Goal: Check status: Check status

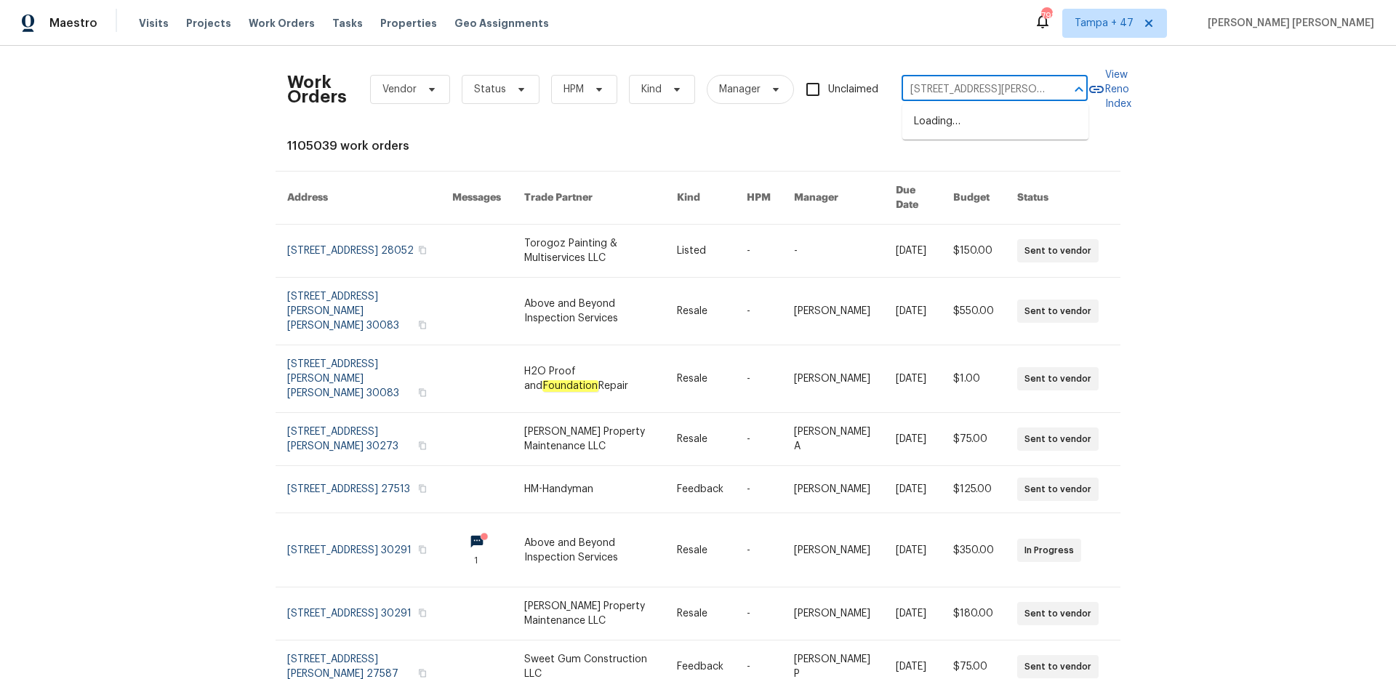
scroll to position [0, 57]
click at [1005, 111] on li "[STREET_ADDRESS][PERSON_NAME]" at bounding box center [996, 129] width 186 height 39
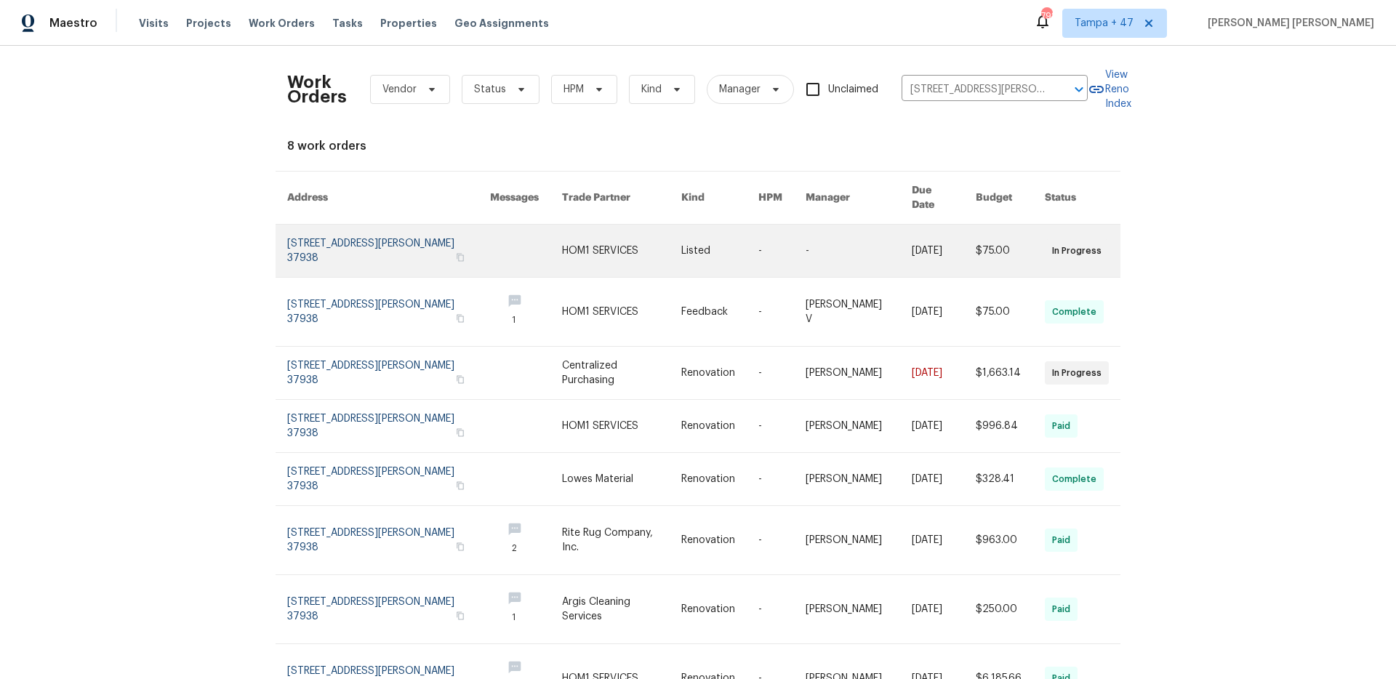
click at [940, 243] on link at bounding box center [944, 251] width 64 height 52
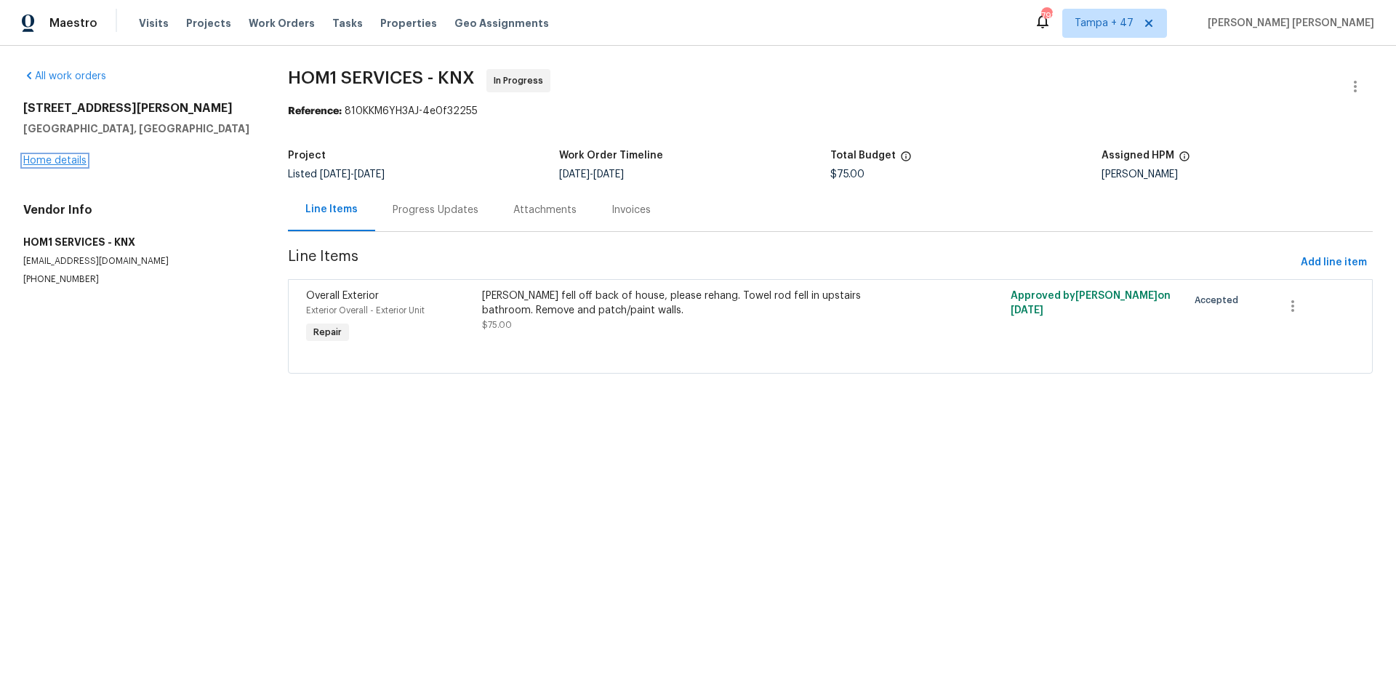
click at [59, 163] on link "Home details" at bounding box center [54, 161] width 63 height 10
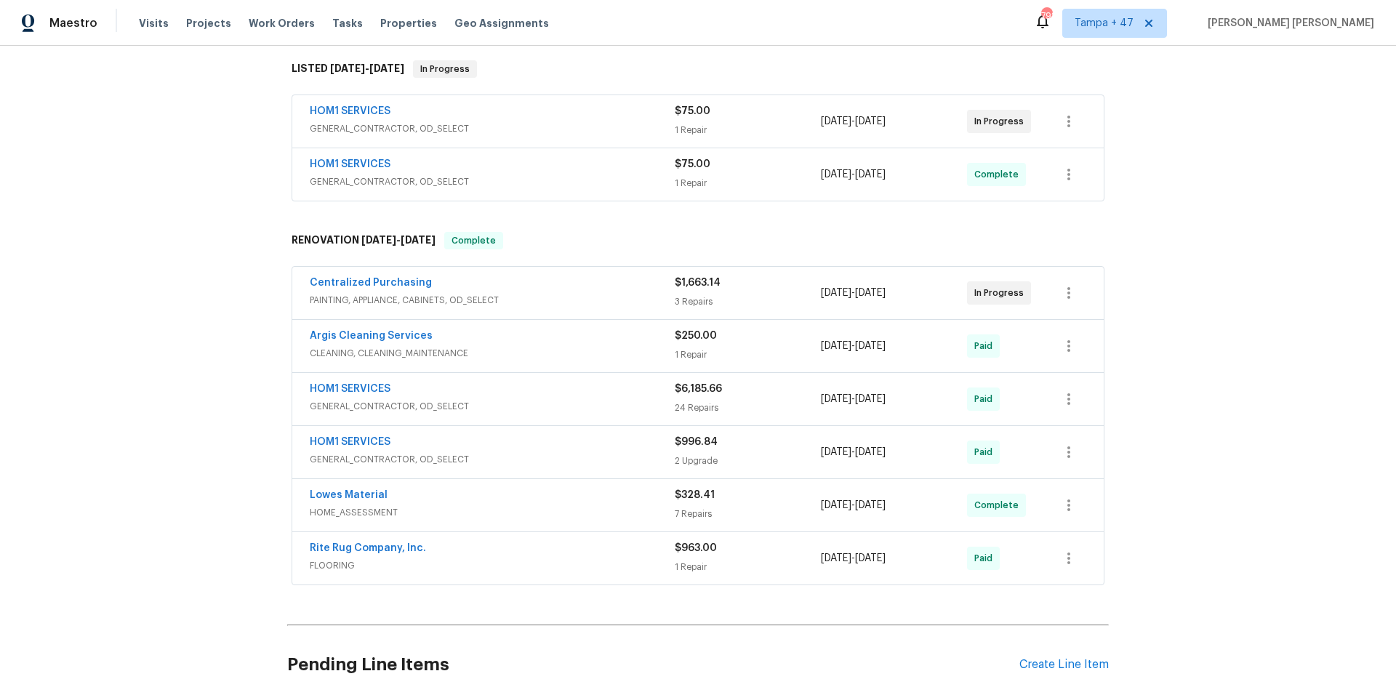
scroll to position [231, 0]
click at [559, 169] on div "HOM1 SERVICES" at bounding box center [492, 164] width 365 height 17
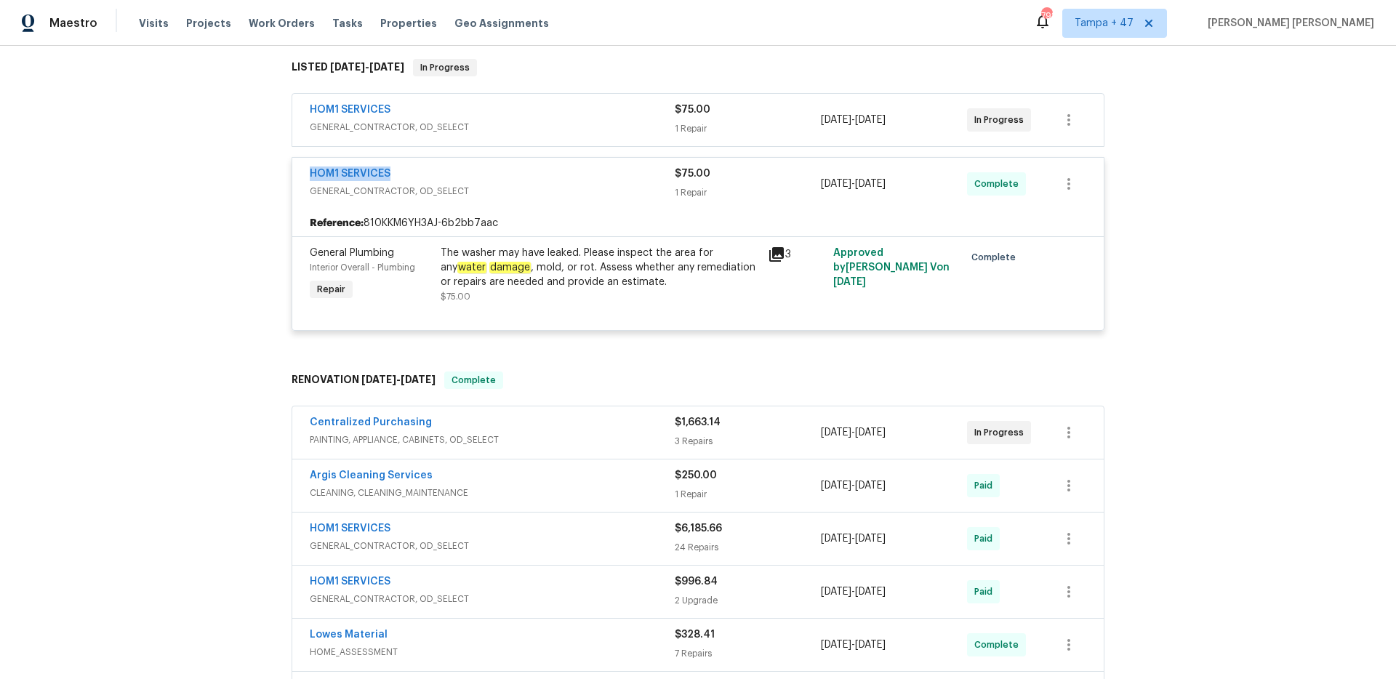
click at [500, 105] on div "HOM1 SERVICES" at bounding box center [492, 111] width 365 height 17
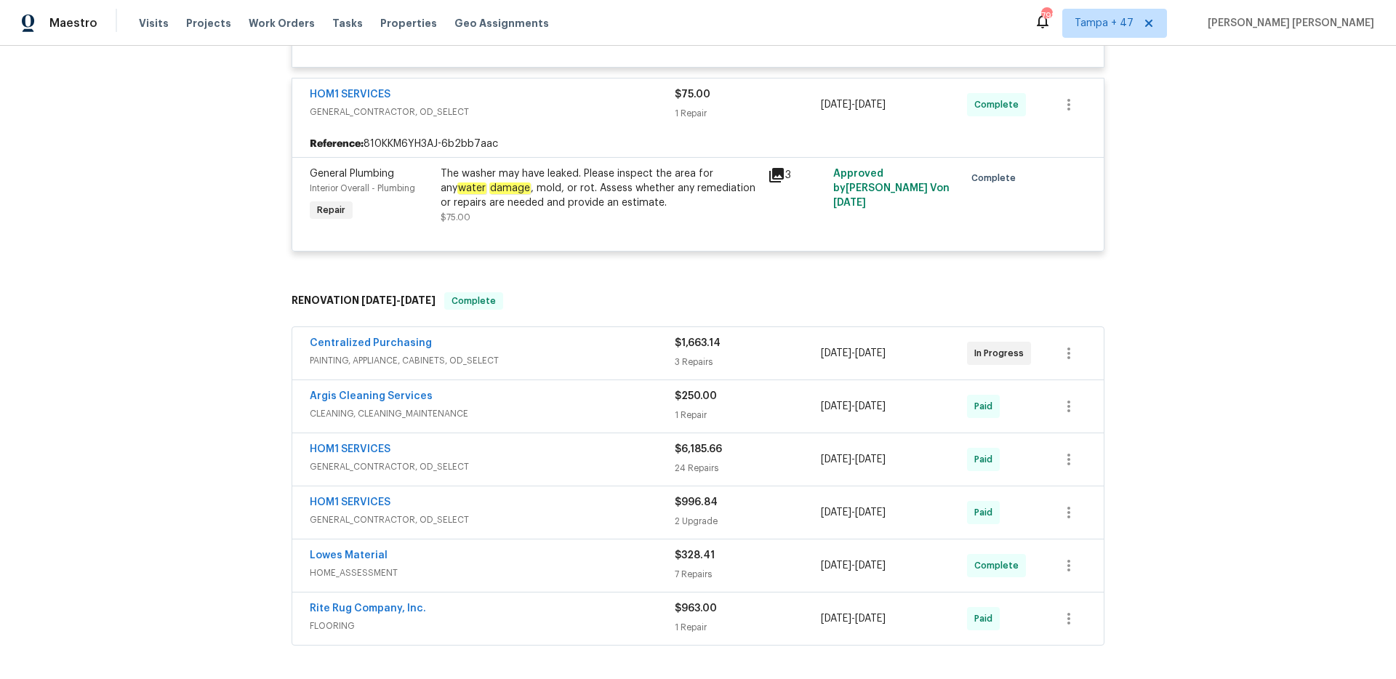
scroll to position [447, 0]
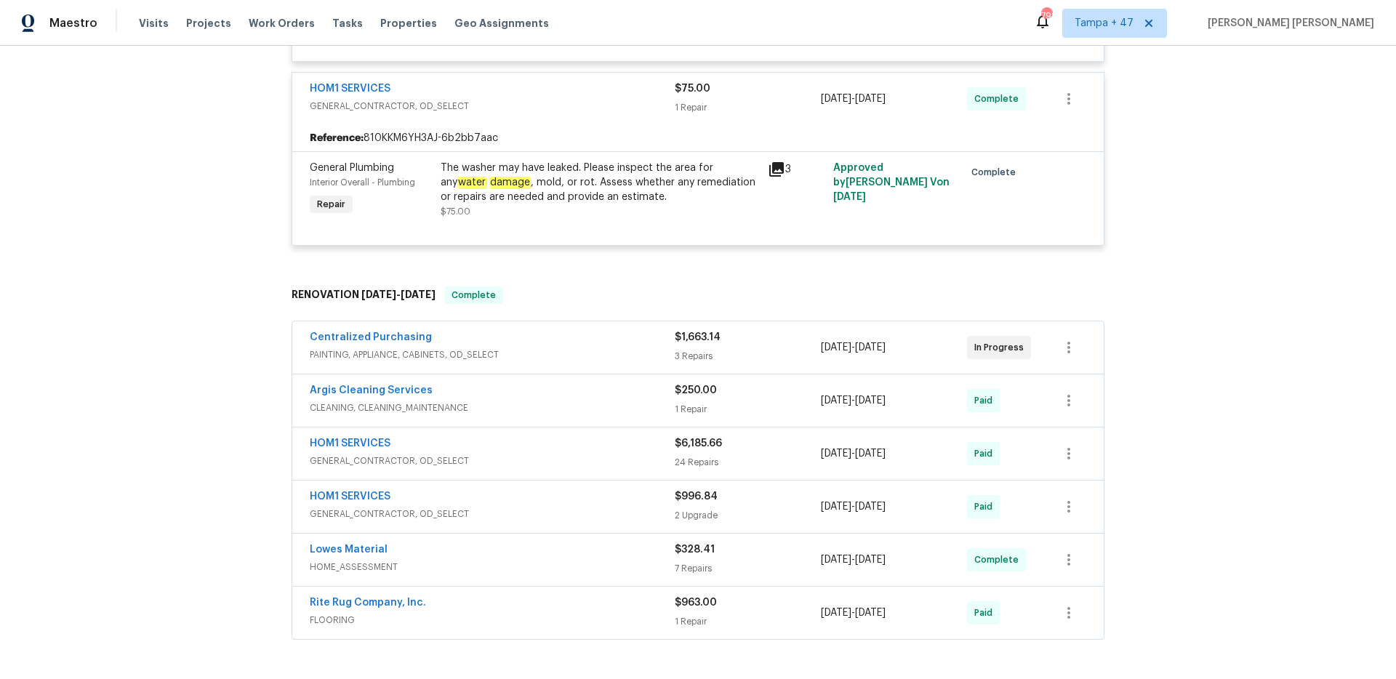
click at [574, 343] on div "Centralized Purchasing" at bounding box center [492, 338] width 365 height 17
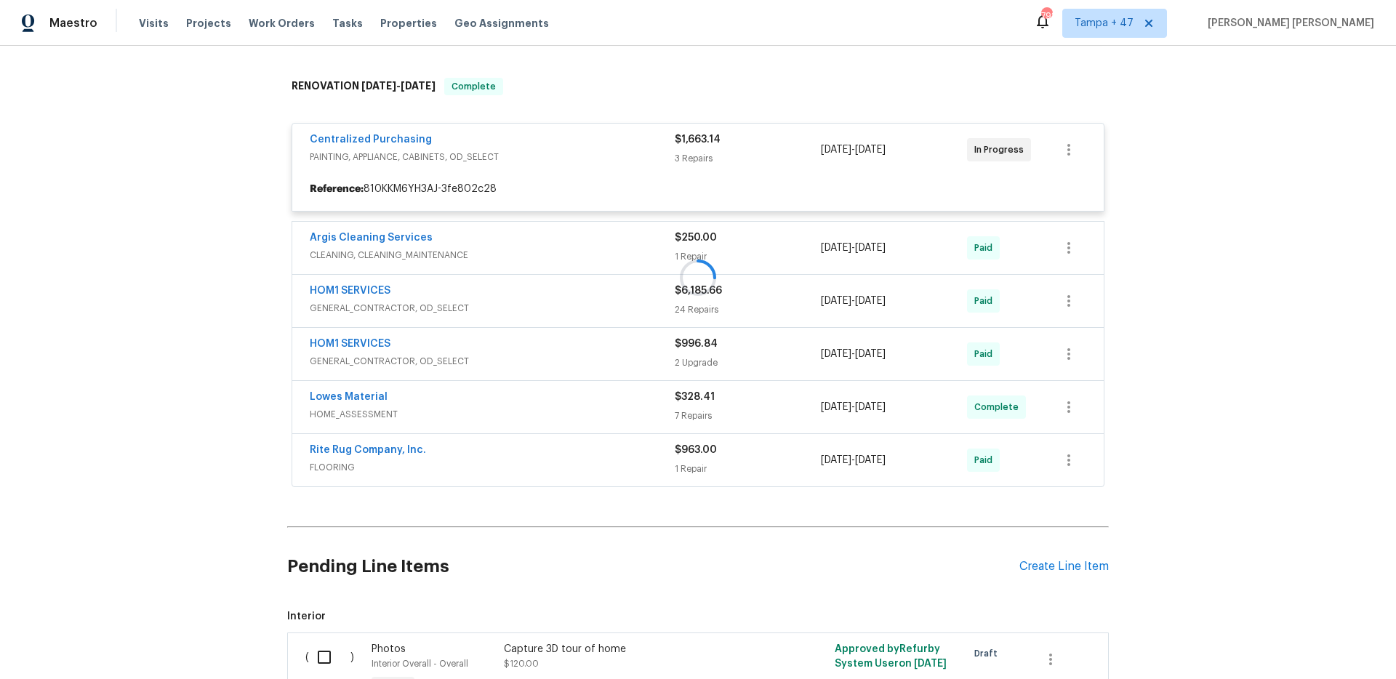
scroll to position [665, 0]
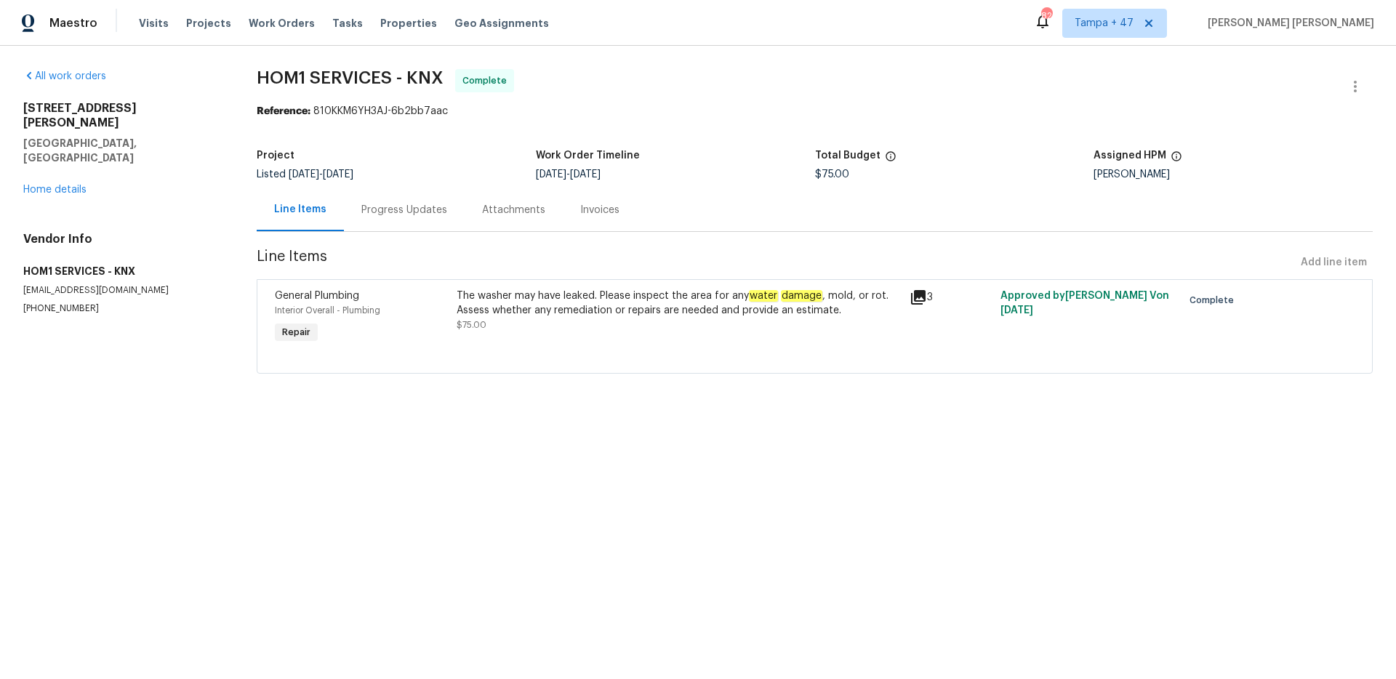
click at [421, 208] on div "Progress Updates" at bounding box center [404, 210] width 86 height 15
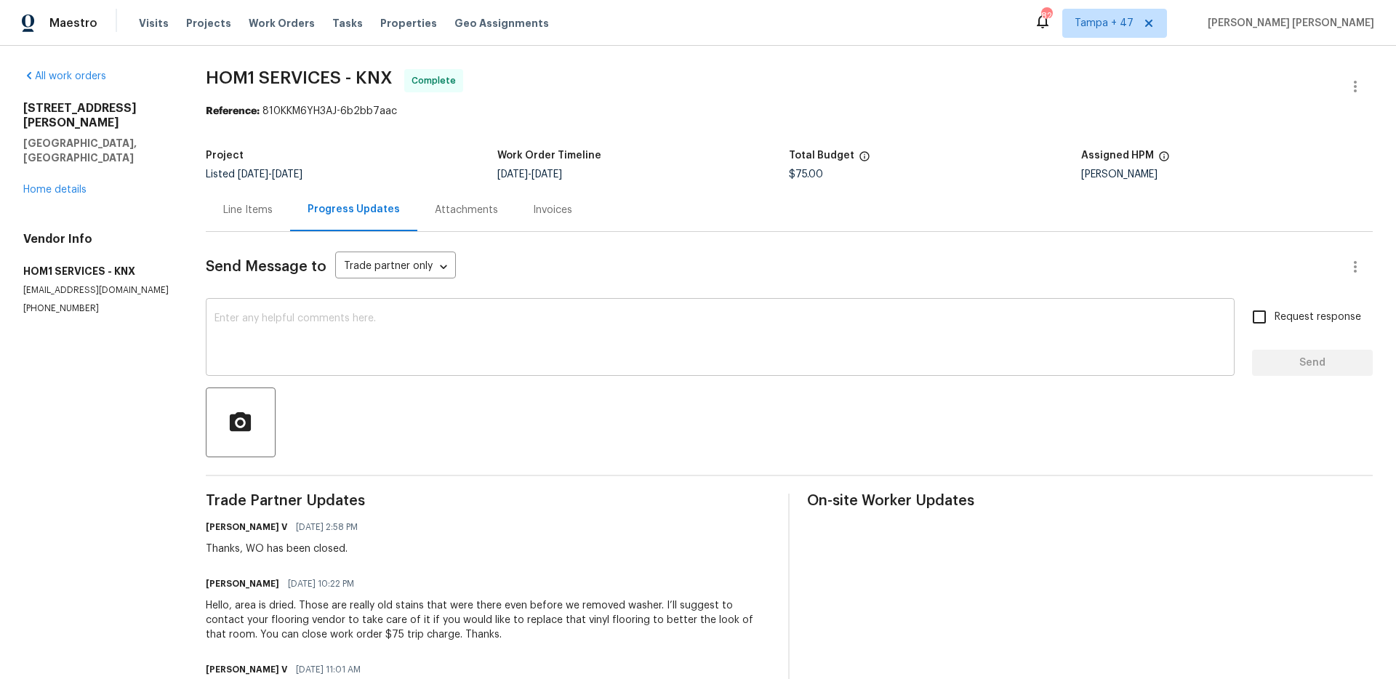
scroll to position [90, 0]
